Goal: Transaction & Acquisition: Purchase product/service

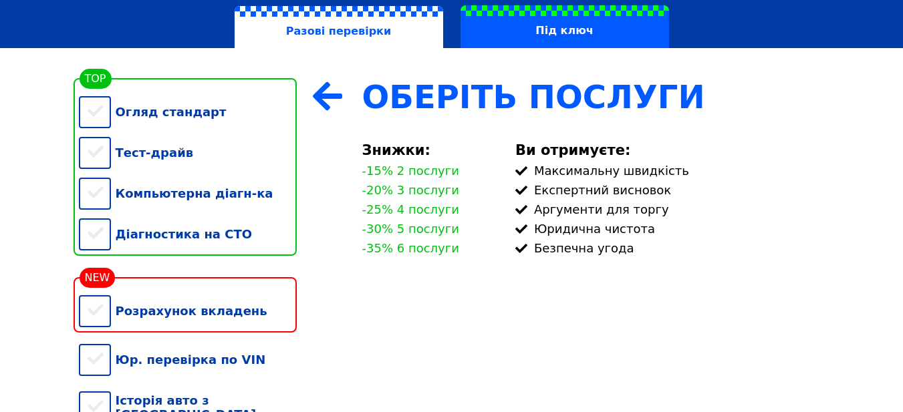
scroll to position [256, 0]
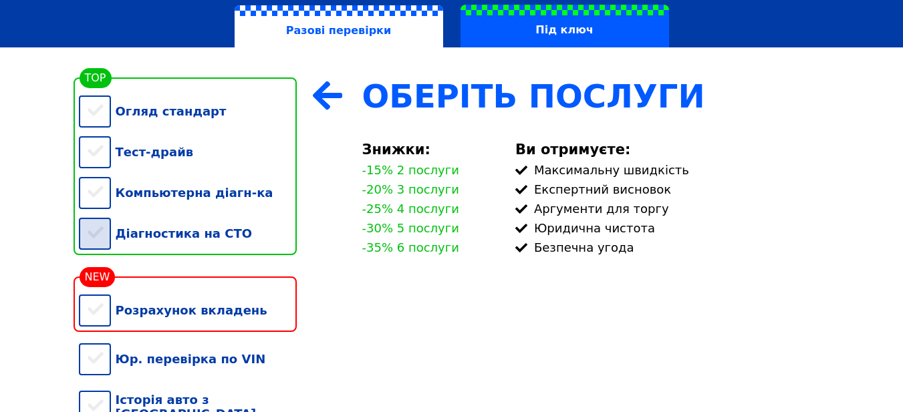
click at [112, 244] on div "Діагностика на СТО" at bounding box center [188, 233] width 218 height 41
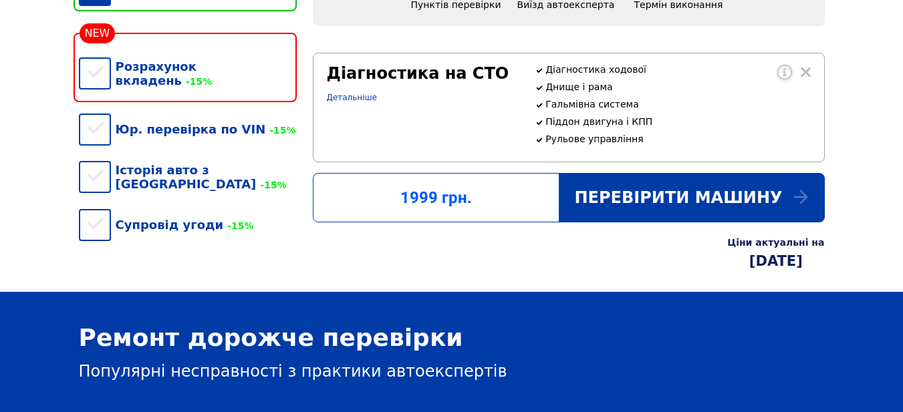
scroll to position [523, 0]
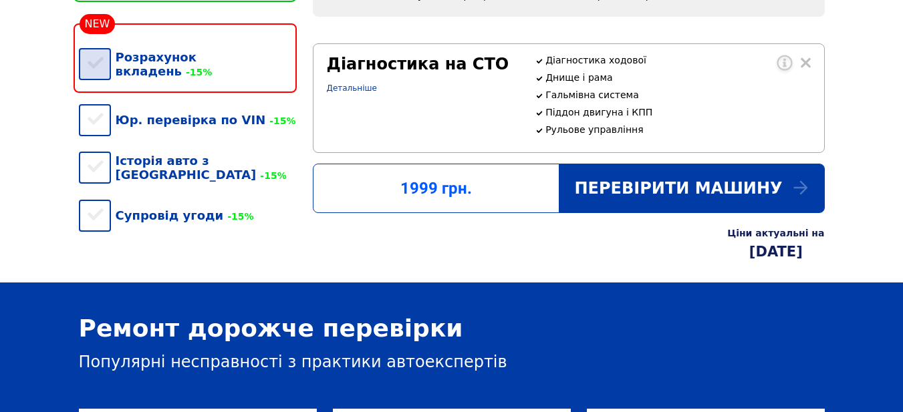
click at [86, 58] on div "Розрахунок вкладень -15%" at bounding box center [188, 64] width 218 height 55
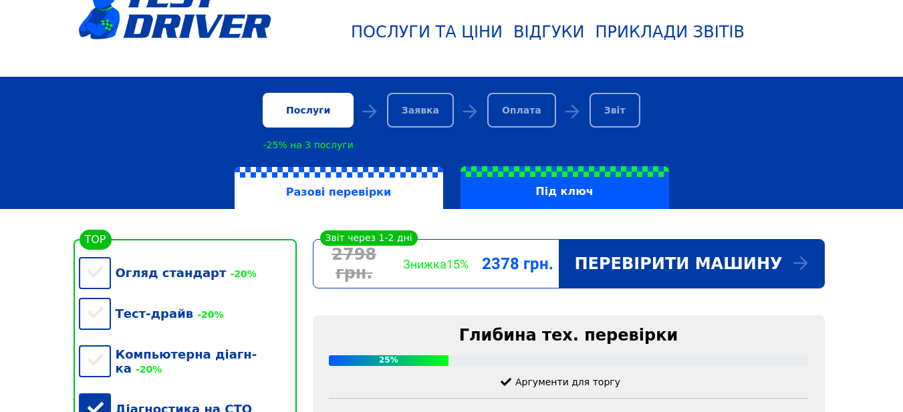
scroll to position [100, 0]
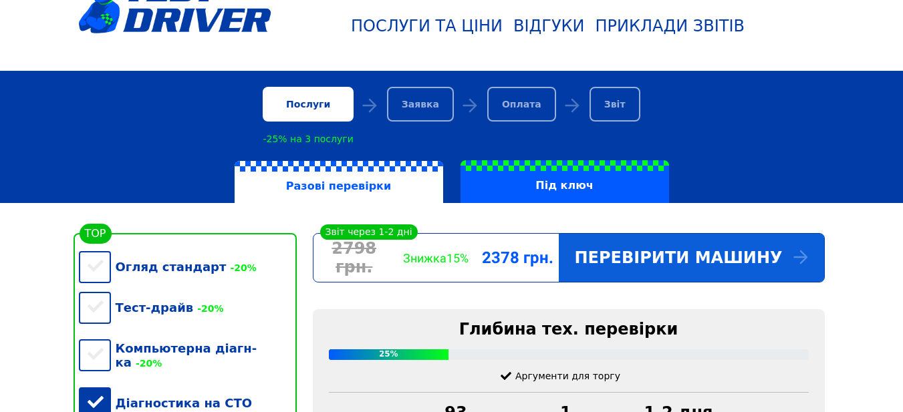
click at [643, 273] on div "Перевірити машину" at bounding box center [691, 258] width 265 height 48
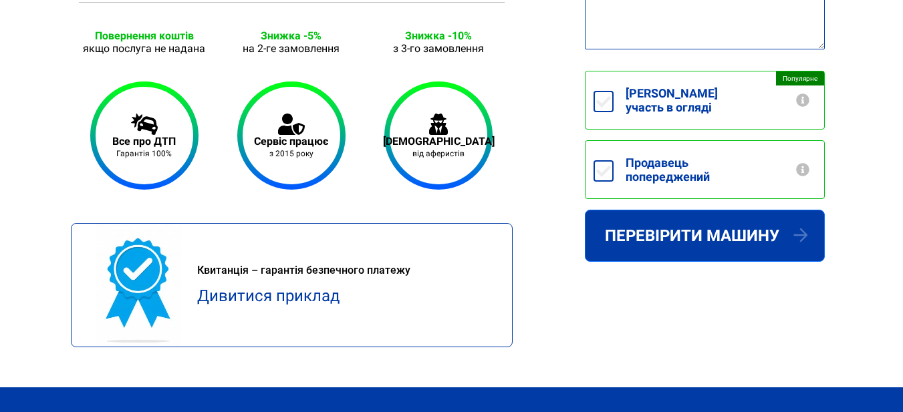
scroll to position [635, 0]
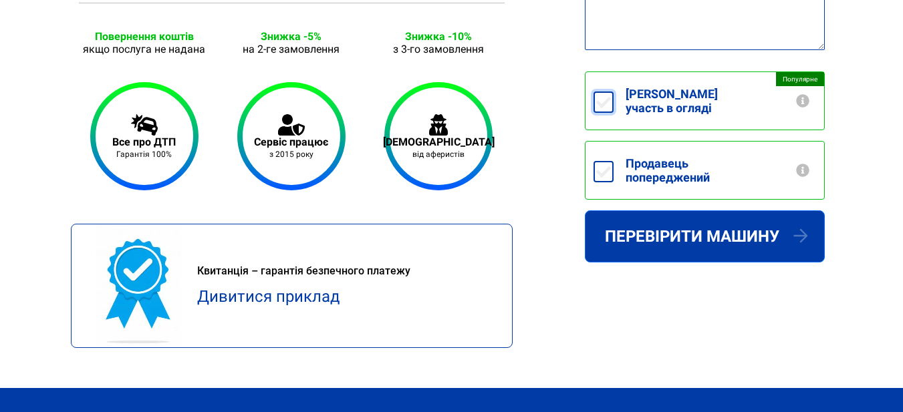
click at [608, 106] on input "Беру участь в огляді +250грн" at bounding box center [603, 102] width 20 height 21
checkbox input "false"
click at [614, 164] on label "Продавець попереджений" at bounding box center [718, 170] width 210 height 57
click at [613, 164] on input "Продавець попереджений" at bounding box center [603, 171] width 20 height 21
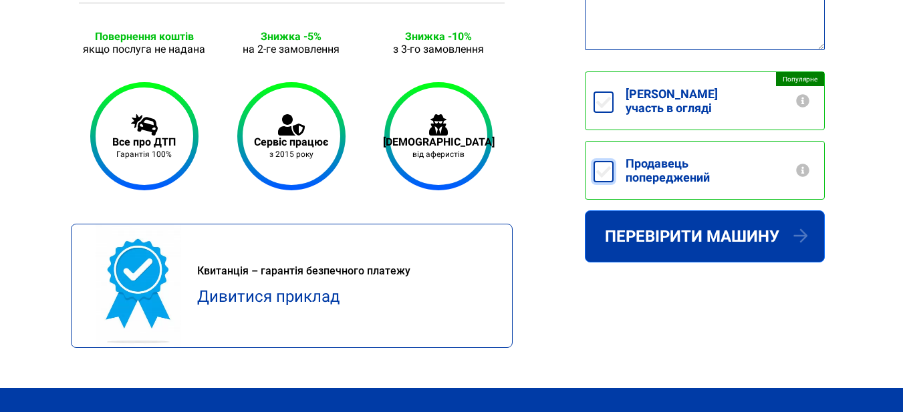
checkbox input "true"
click at [607, 98] on input "Беру участь в огляді +250грн" at bounding box center [603, 102] width 20 height 21
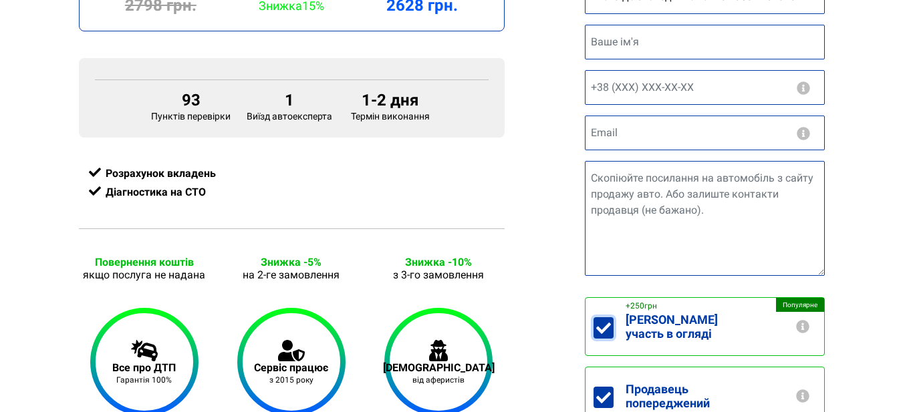
scroll to position [446, 0]
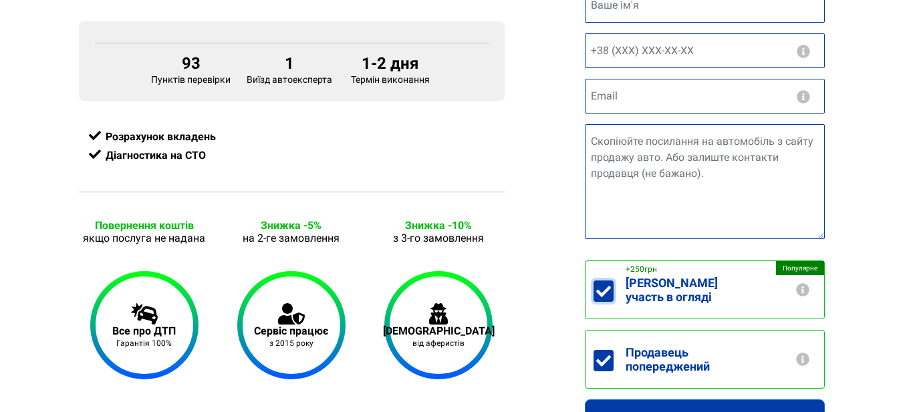
click at [599, 281] on input "Беру участь в огляді +250грн" at bounding box center [603, 291] width 20 height 21
checkbox input "false"
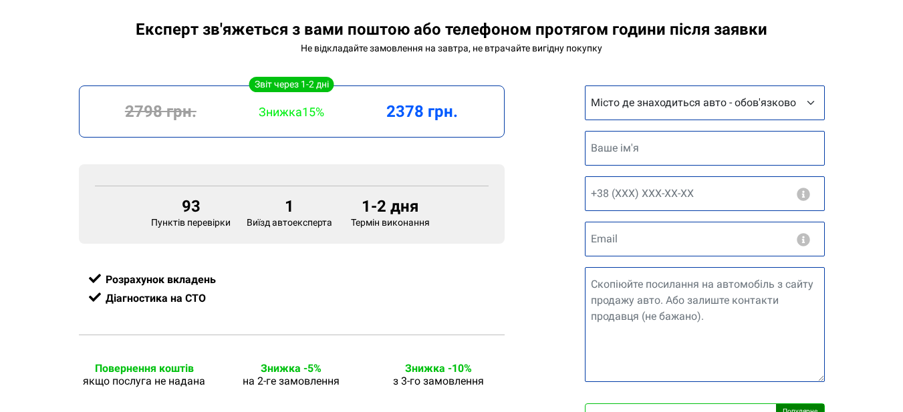
scroll to position [289, 0]
